Goal: Navigation & Orientation: Find specific page/section

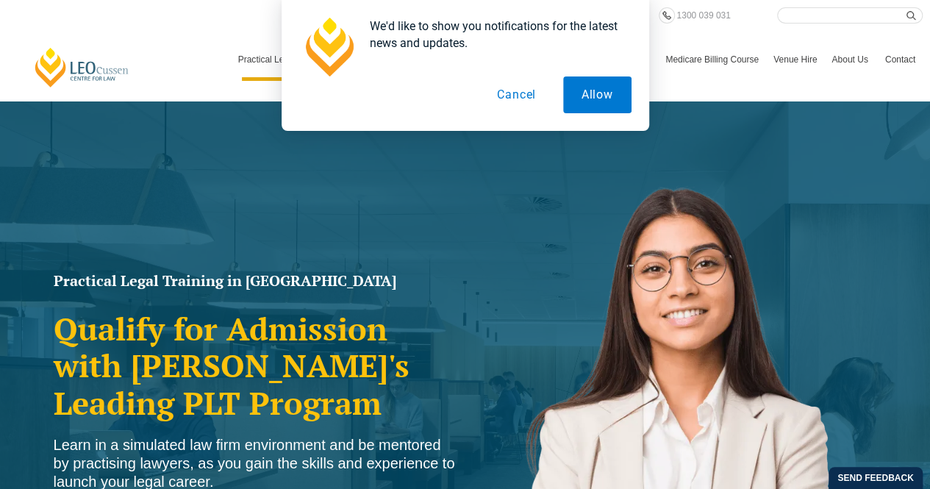
click at [513, 96] on button "Cancel" at bounding box center [517, 94] width 76 height 37
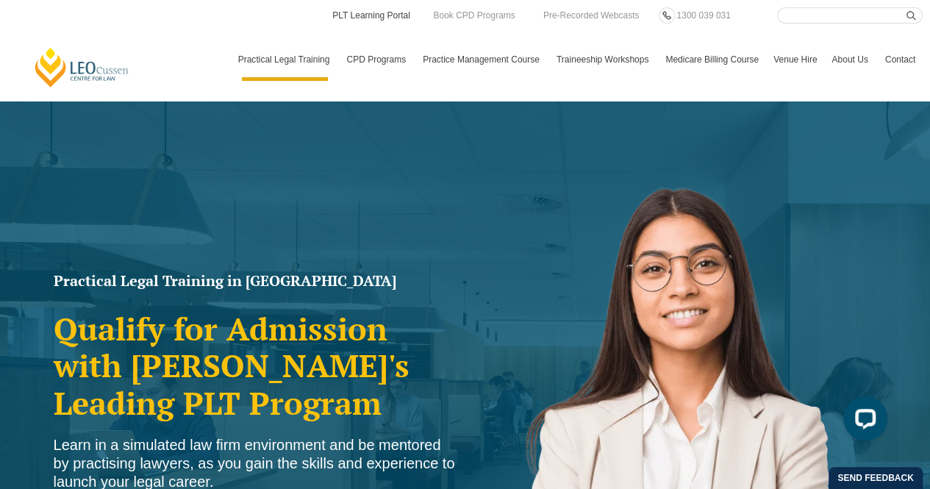
click at [362, 17] on link "PLT Learning Portal" at bounding box center [371, 15] width 81 height 16
